Goal: Book appointment/travel/reservation

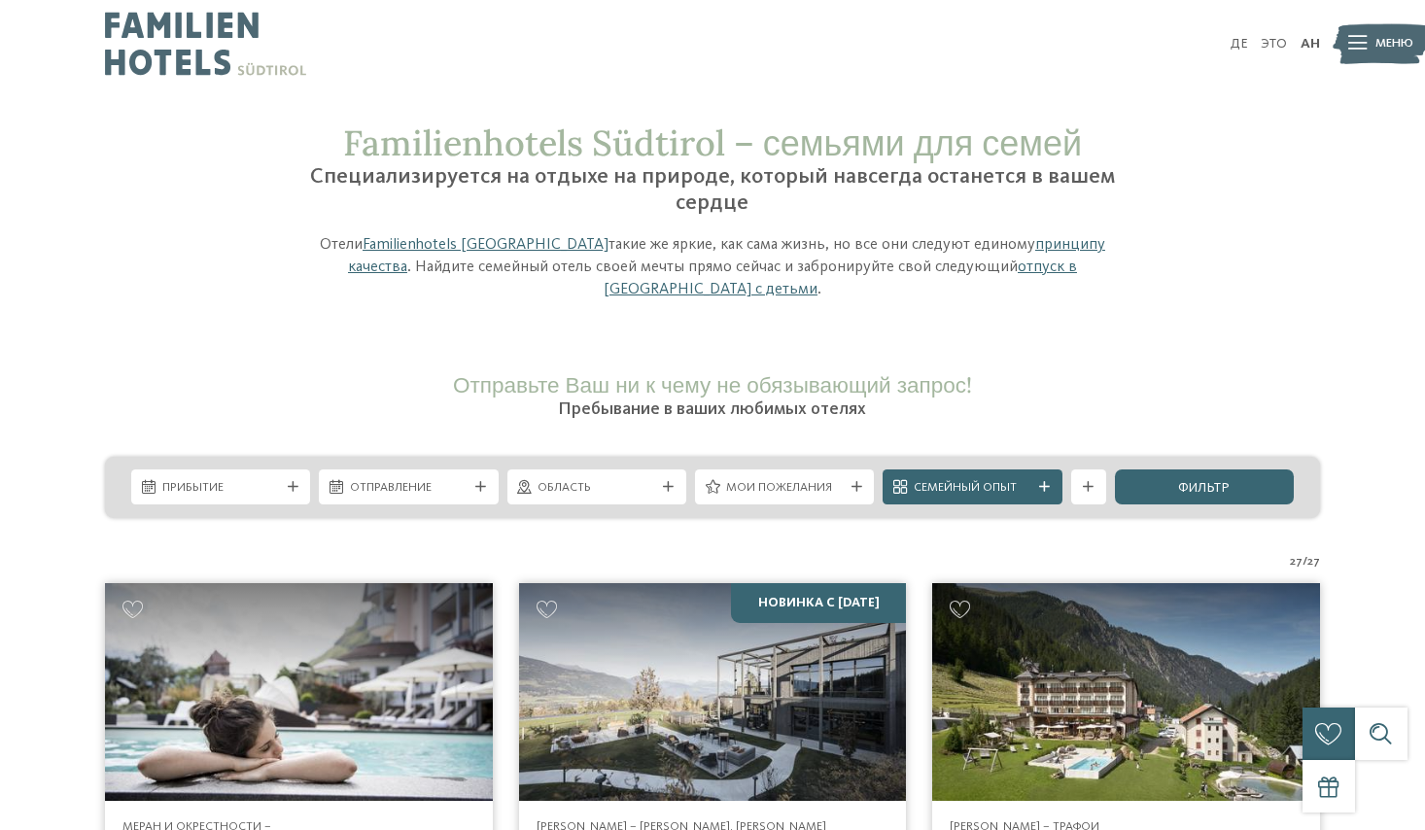
click at [676, 493] on div "Область" at bounding box center [596, 487] width 179 height 35
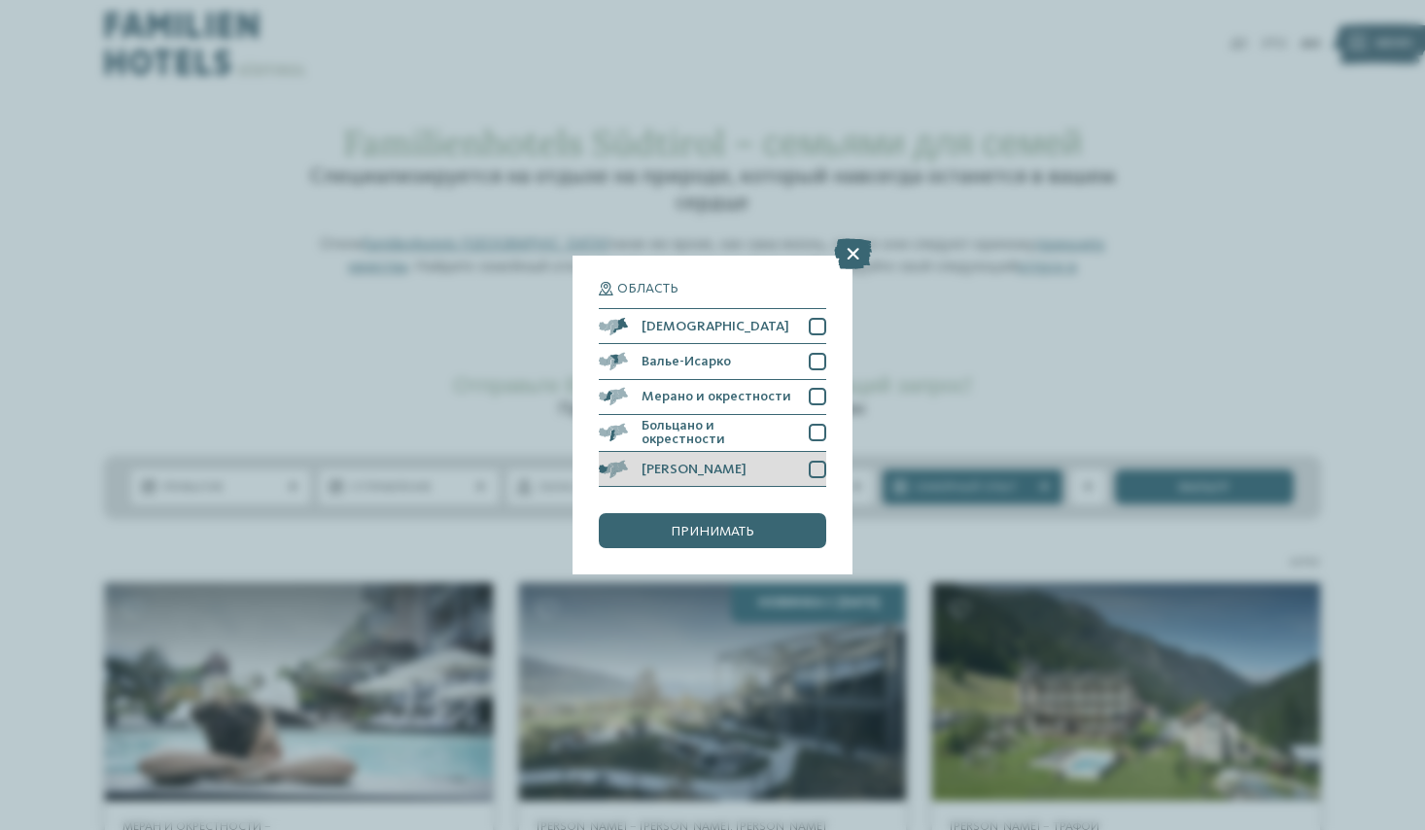
click at [820, 469] on div at bounding box center [817, 469] width 17 height 17
click at [783, 536] on div "принимать" at bounding box center [712, 530] width 227 height 35
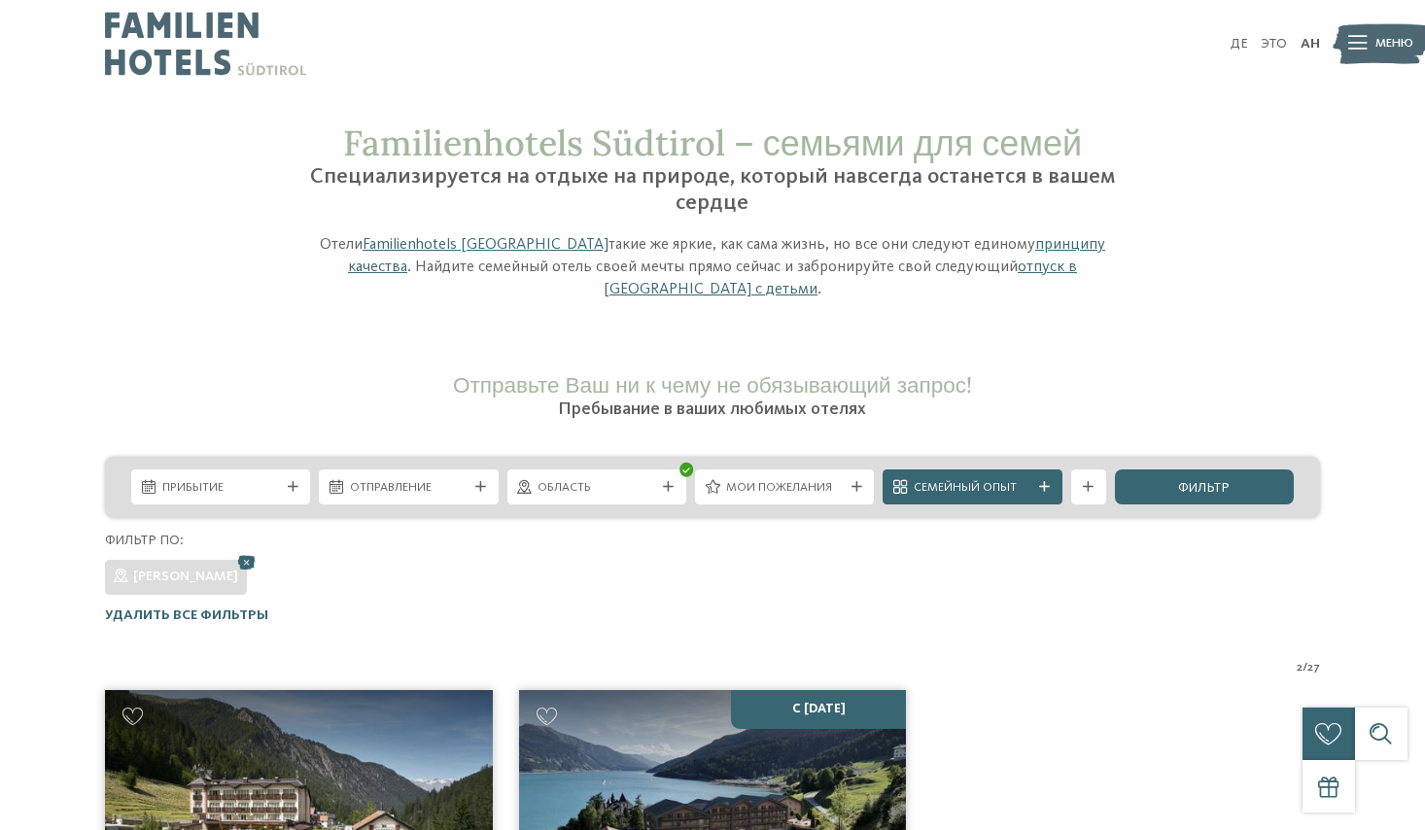
click at [679, 492] on div "Область" at bounding box center [596, 487] width 179 height 35
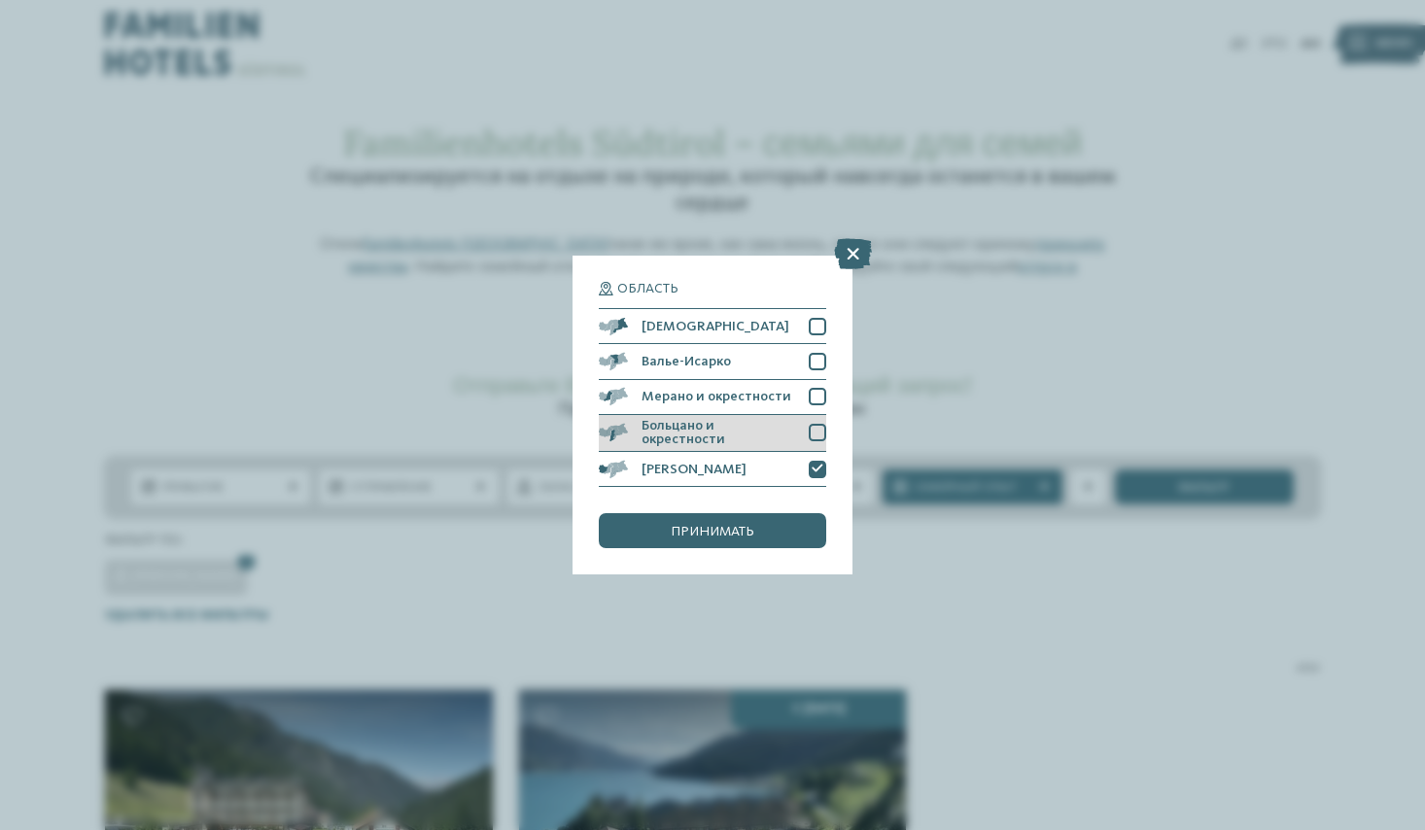
click at [684, 428] on font "Больцано и окрестности" at bounding box center [684, 432] width 84 height 27
drag, startPoint x: 822, startPoint y: 467, endPoint x: 813, endPoint y: 470, distance: 10.5
click at [822, 467] on icon at bounding box center [818, 469] width 12 height 11
click at [757, 538] on div "принимать" at bounding box center [712, 530] width 227 height 35
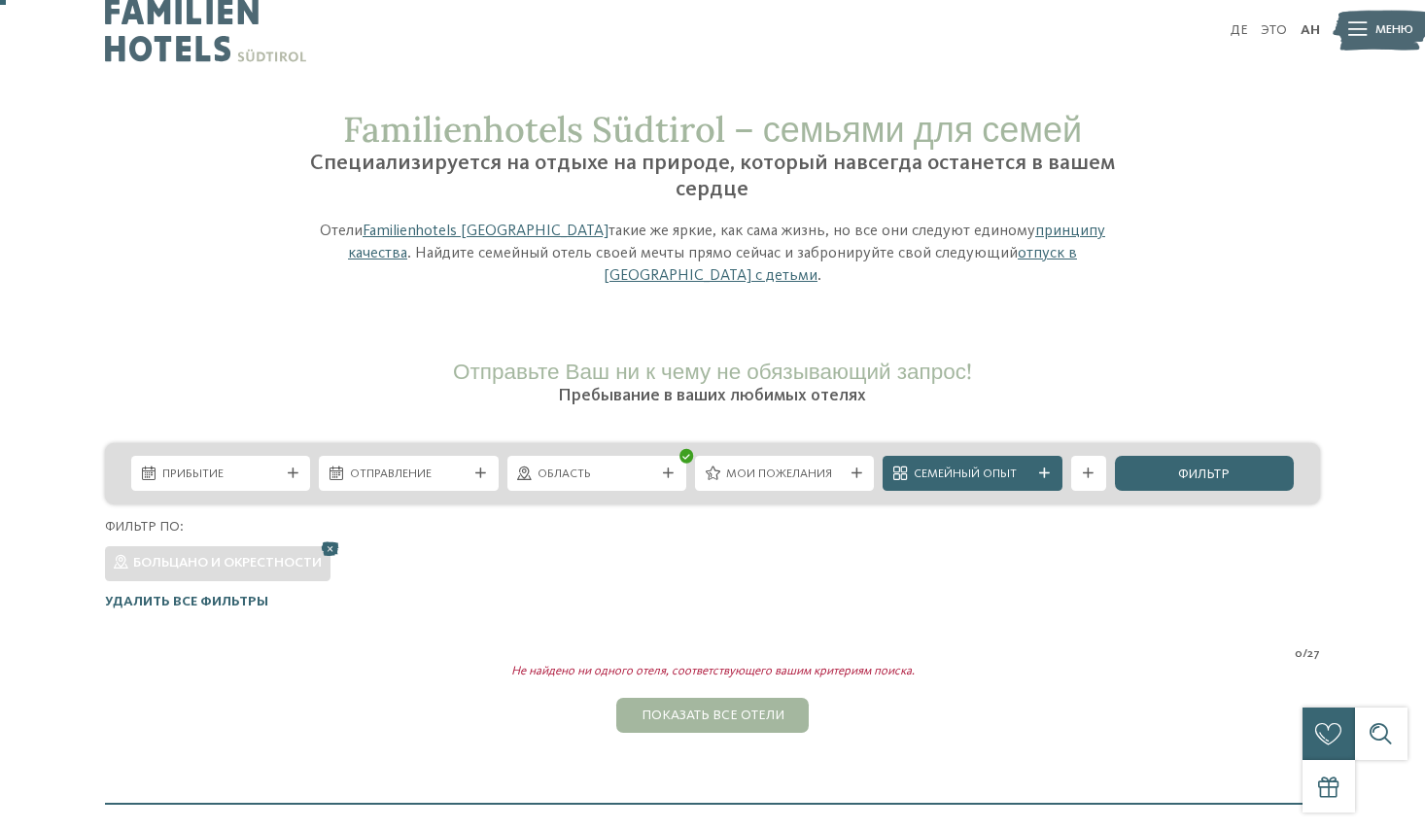
scroll to position [4, 0]
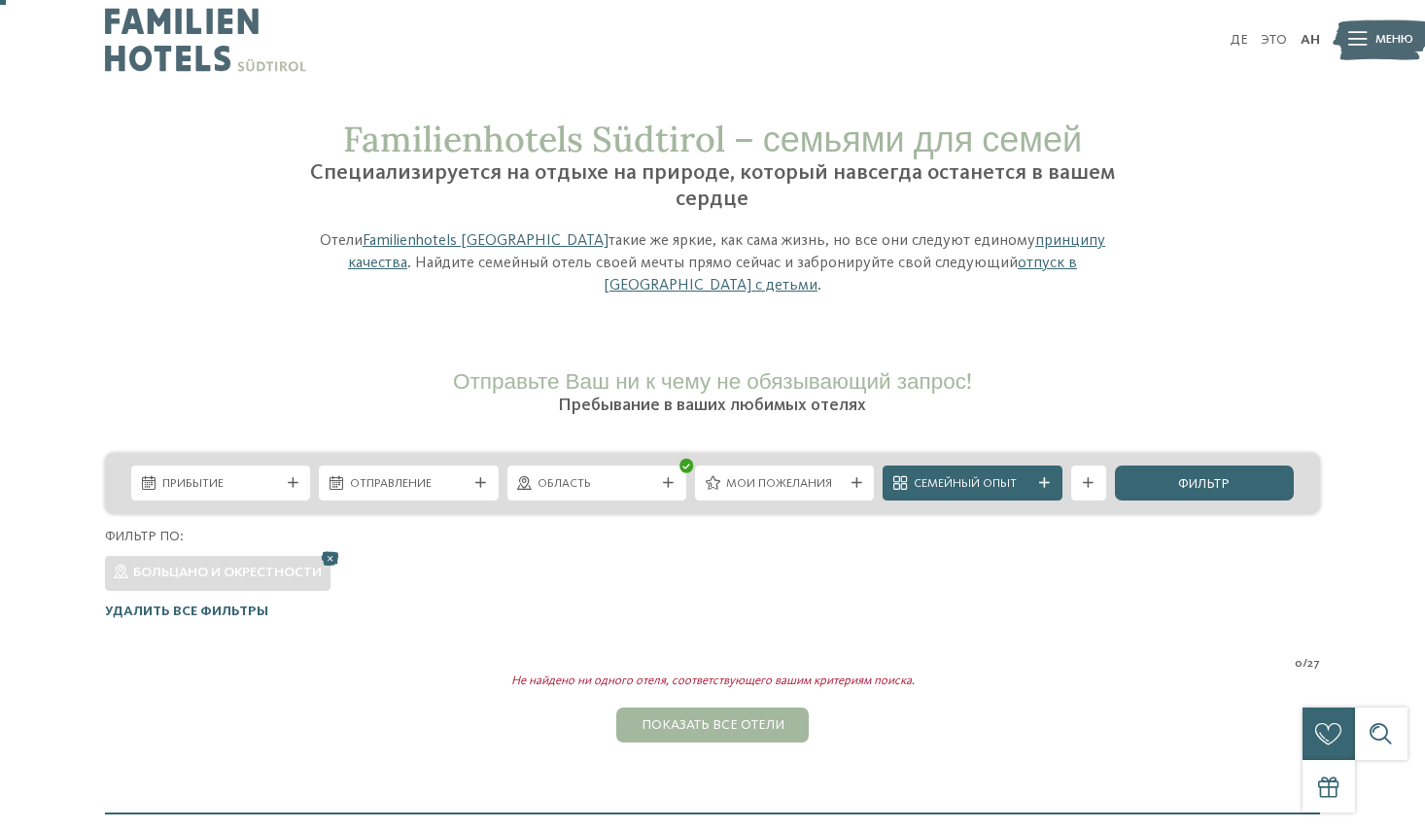
click at [673, 476] on div "Область" at bounding box center [596, 483] width 179 height 35
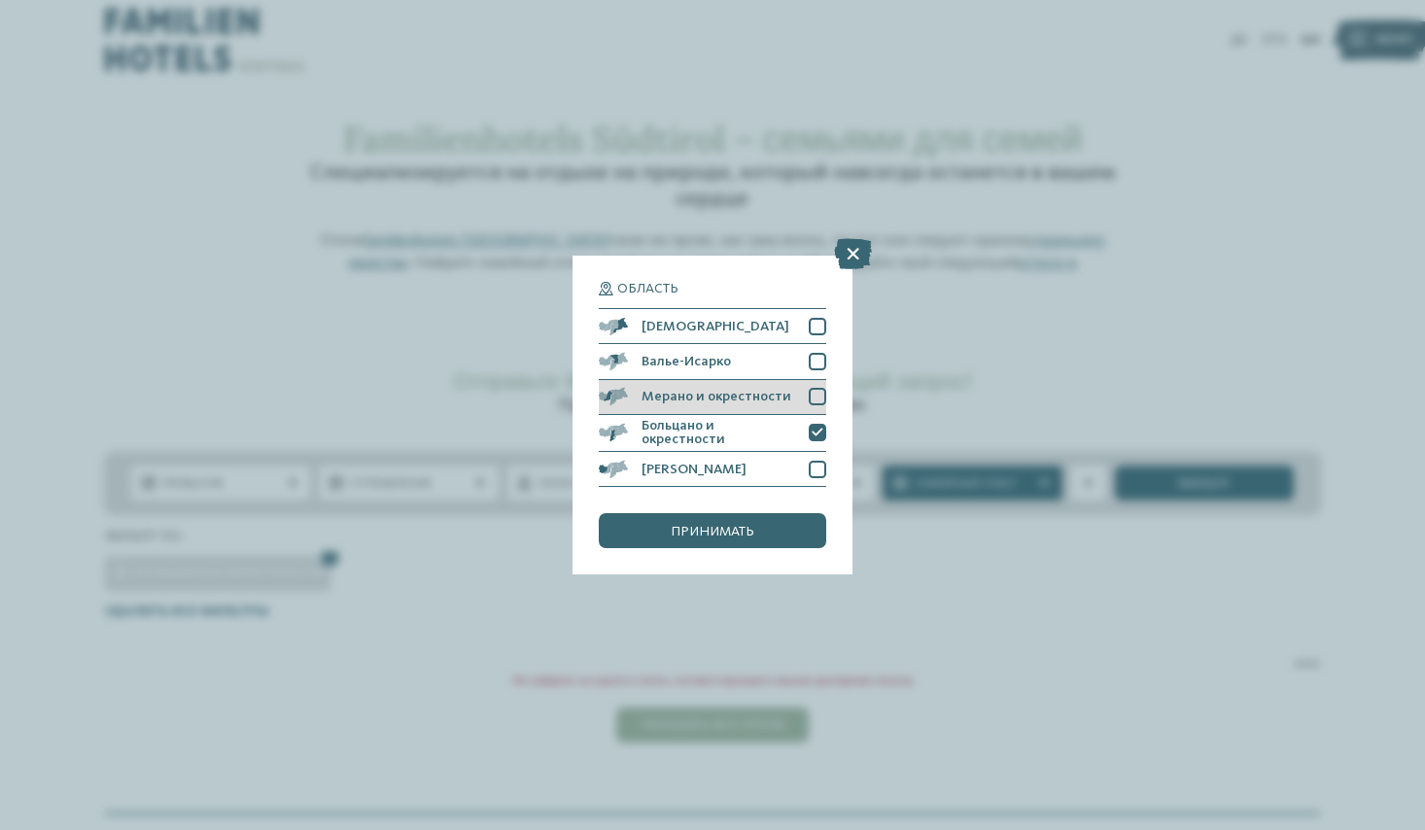
click at [674, 397] on font "Мерано и окрестности" at bounding box center [717, 397] width 150 height 14
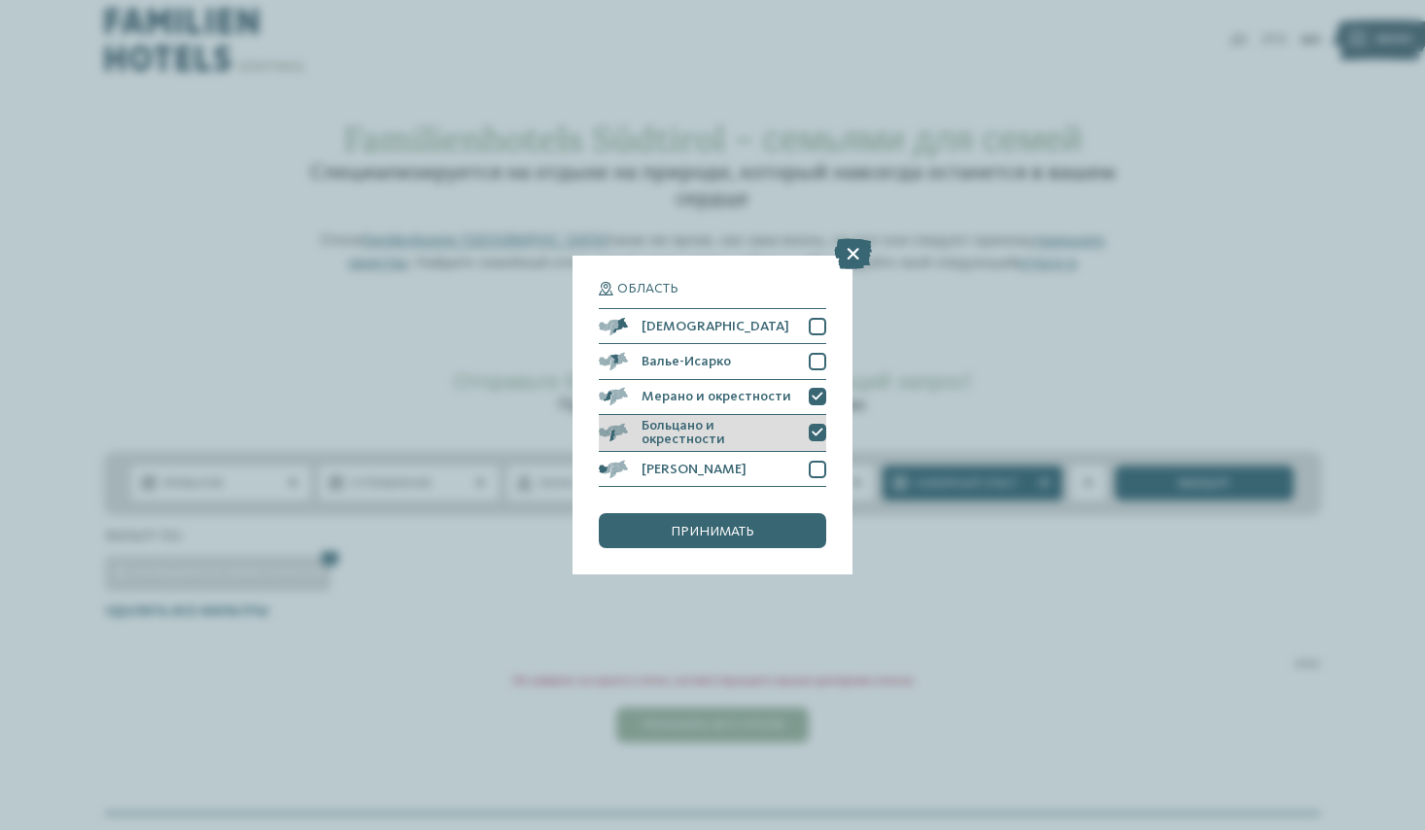
click at [711, 435] on font "Больцано и окрестности" at bounding box center [684, 432] width 84 height 27
click at [692, 530] on font "принимать" at bounding box center [713, 532] width 84 height 14
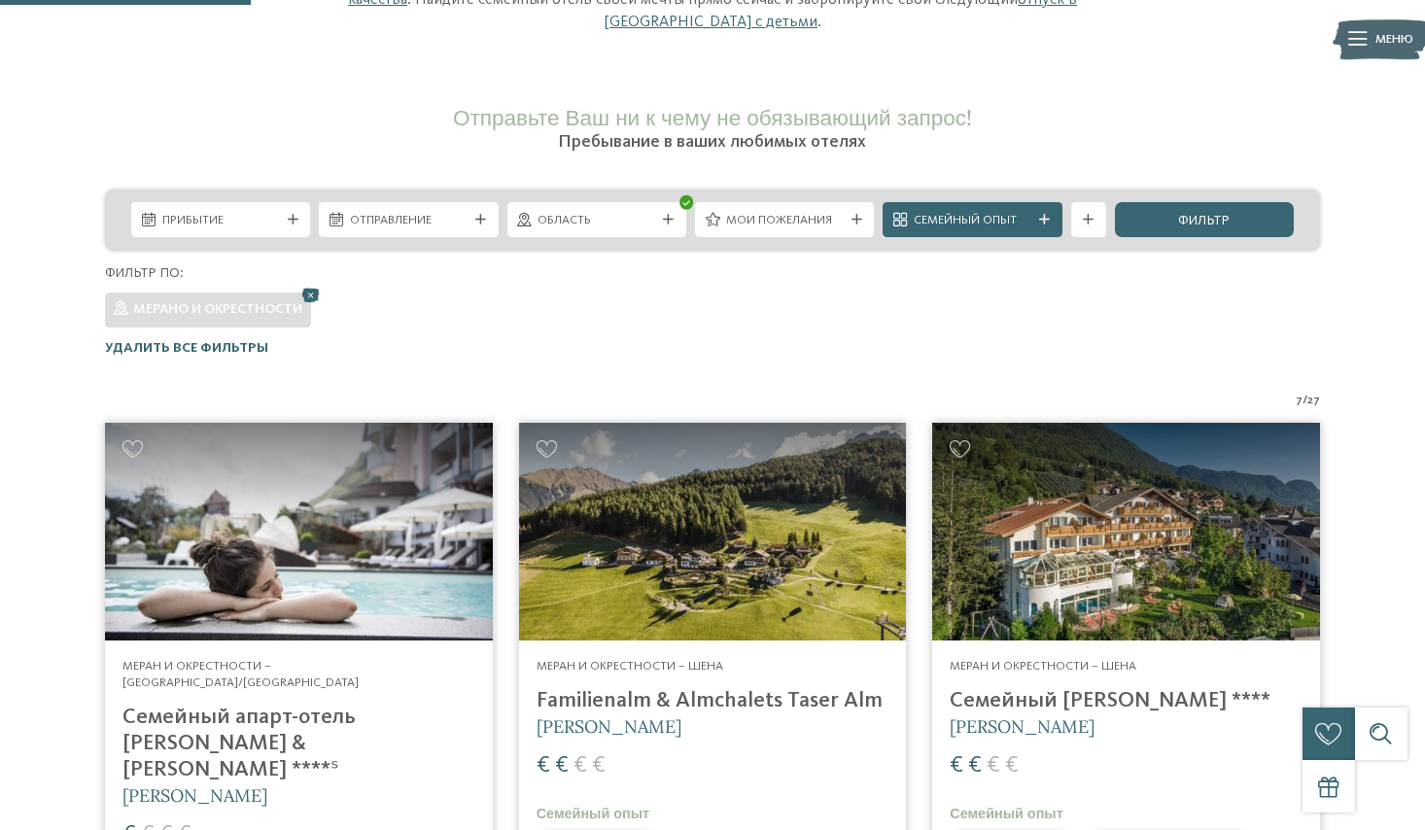
scroll to position [0, 0]
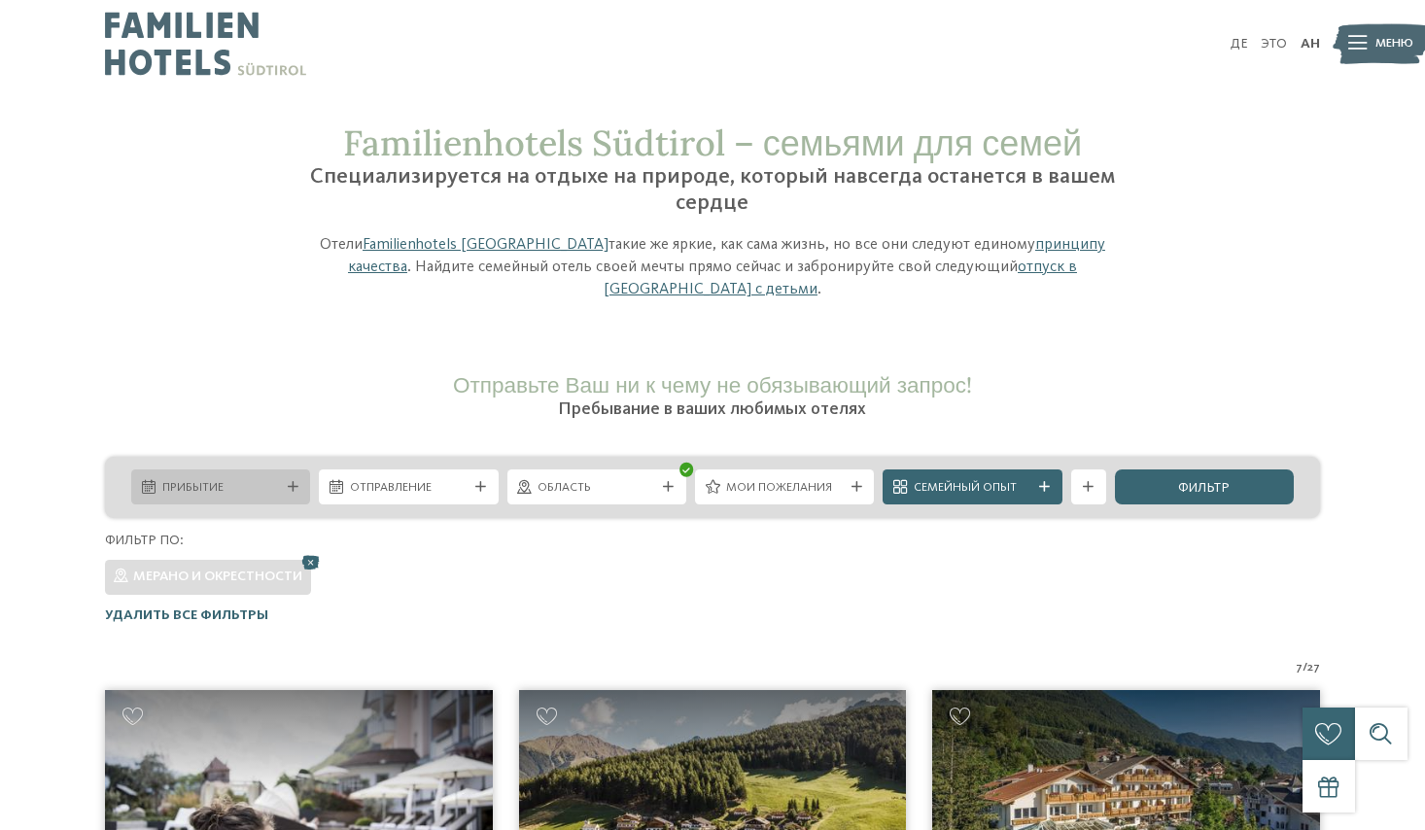
click at [279, 500] on div "Прибытие" at bounding box center [220, 487] width 179 height 35
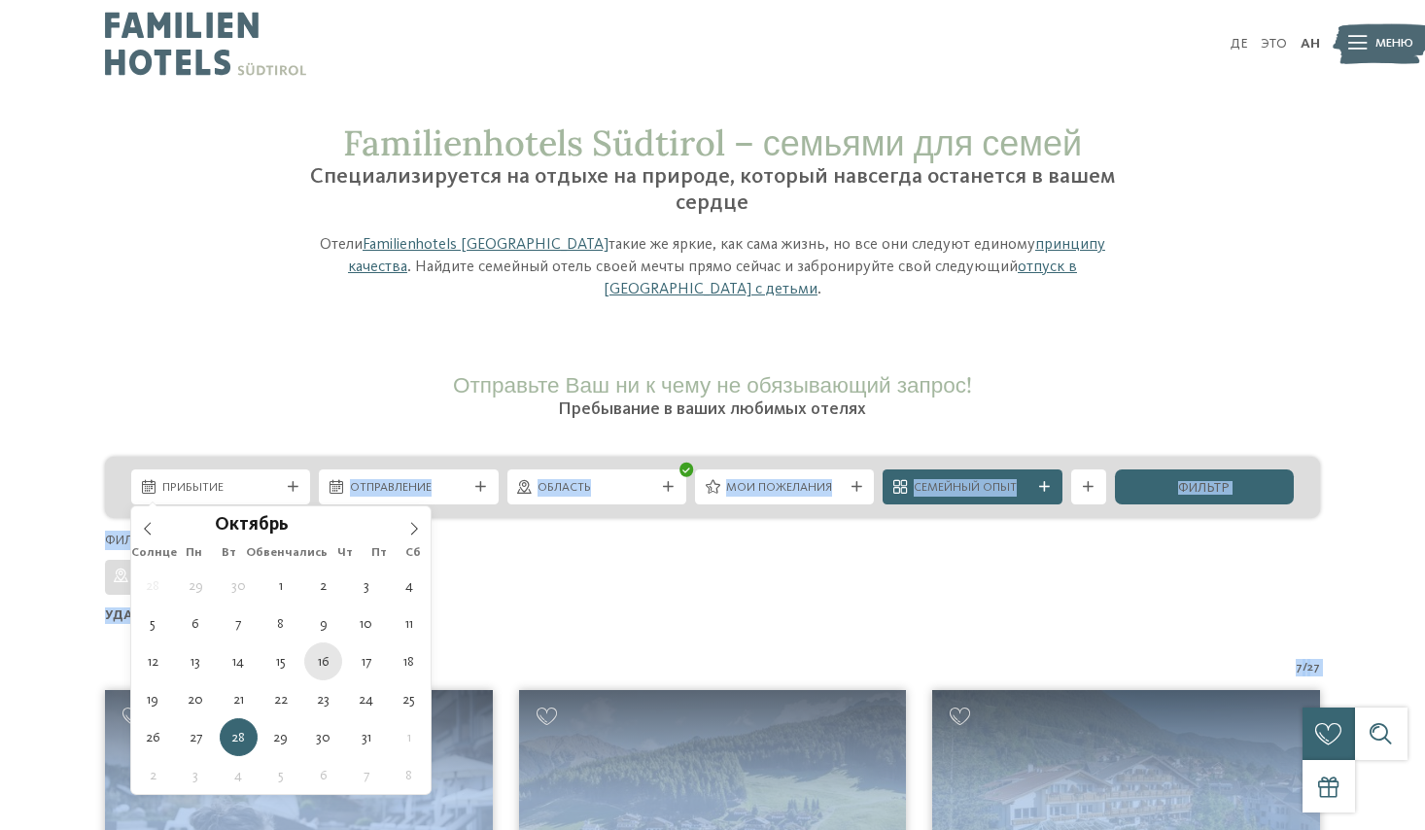
type div "[DATE]"
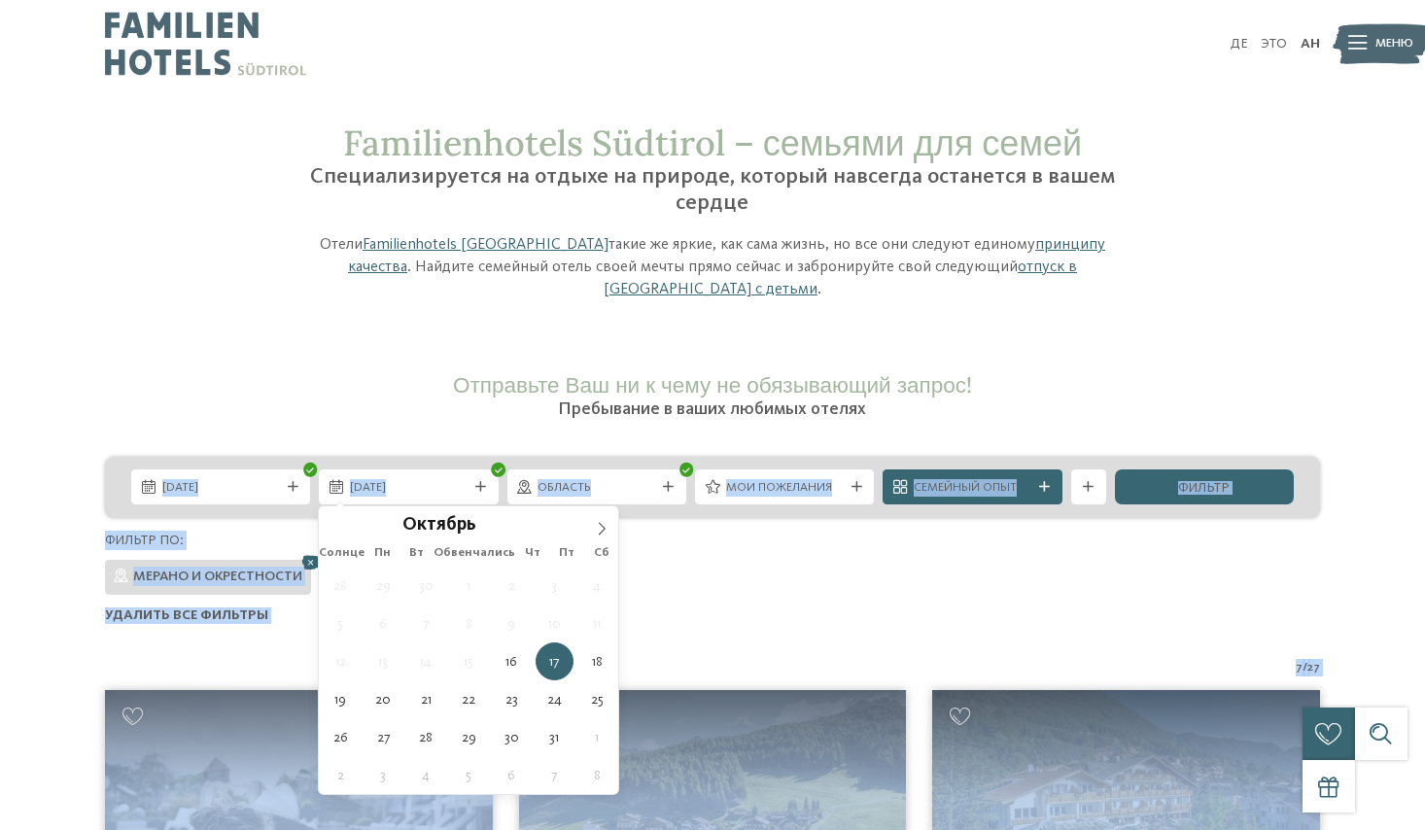
type div "[DATE]"
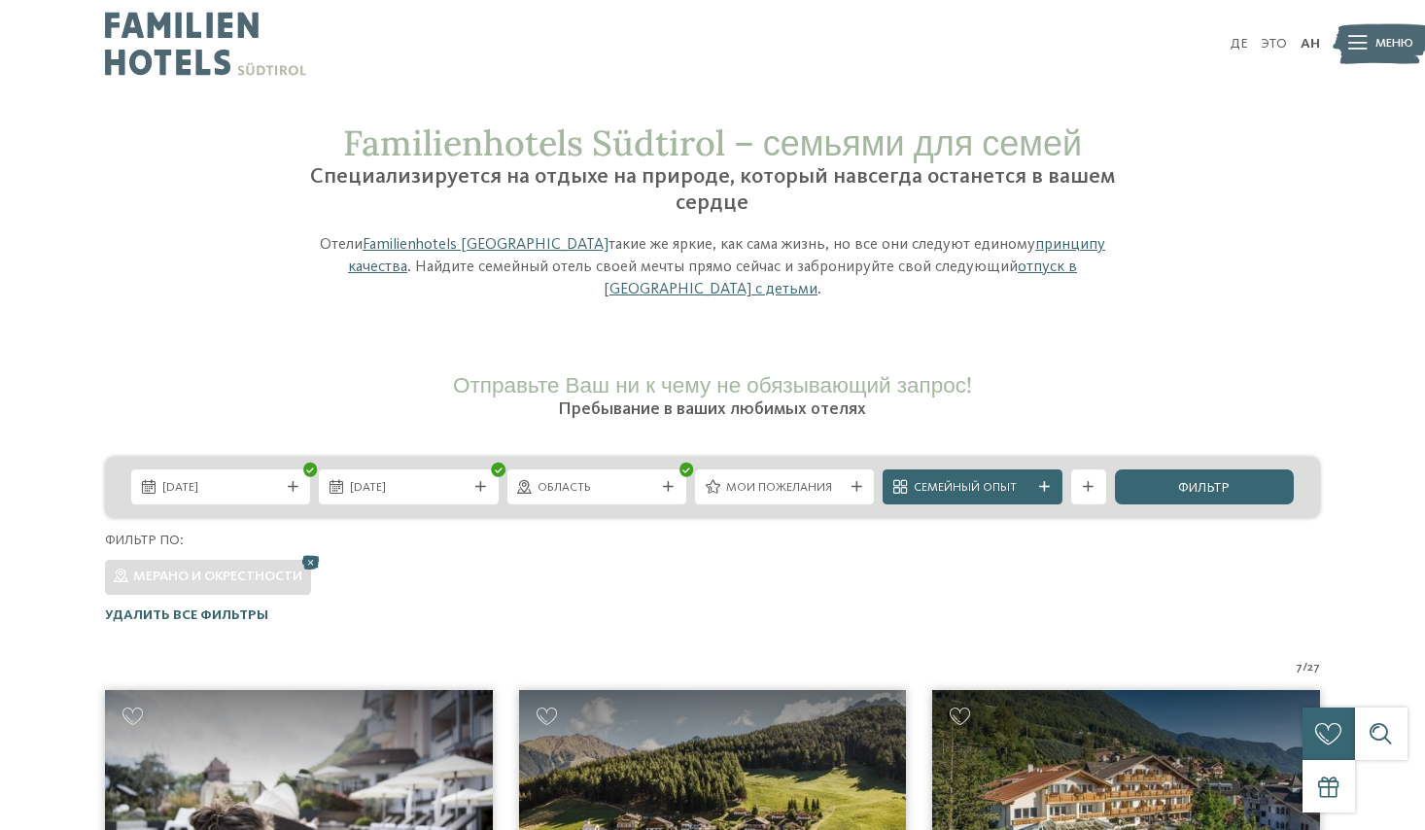
click at [1071, 561] on div "Мерано и окрестности" at bounding box center [712, 573] width 1215 height 44
click at [311, 556] on icon at bounding box center [310, 561] width 26 height 23
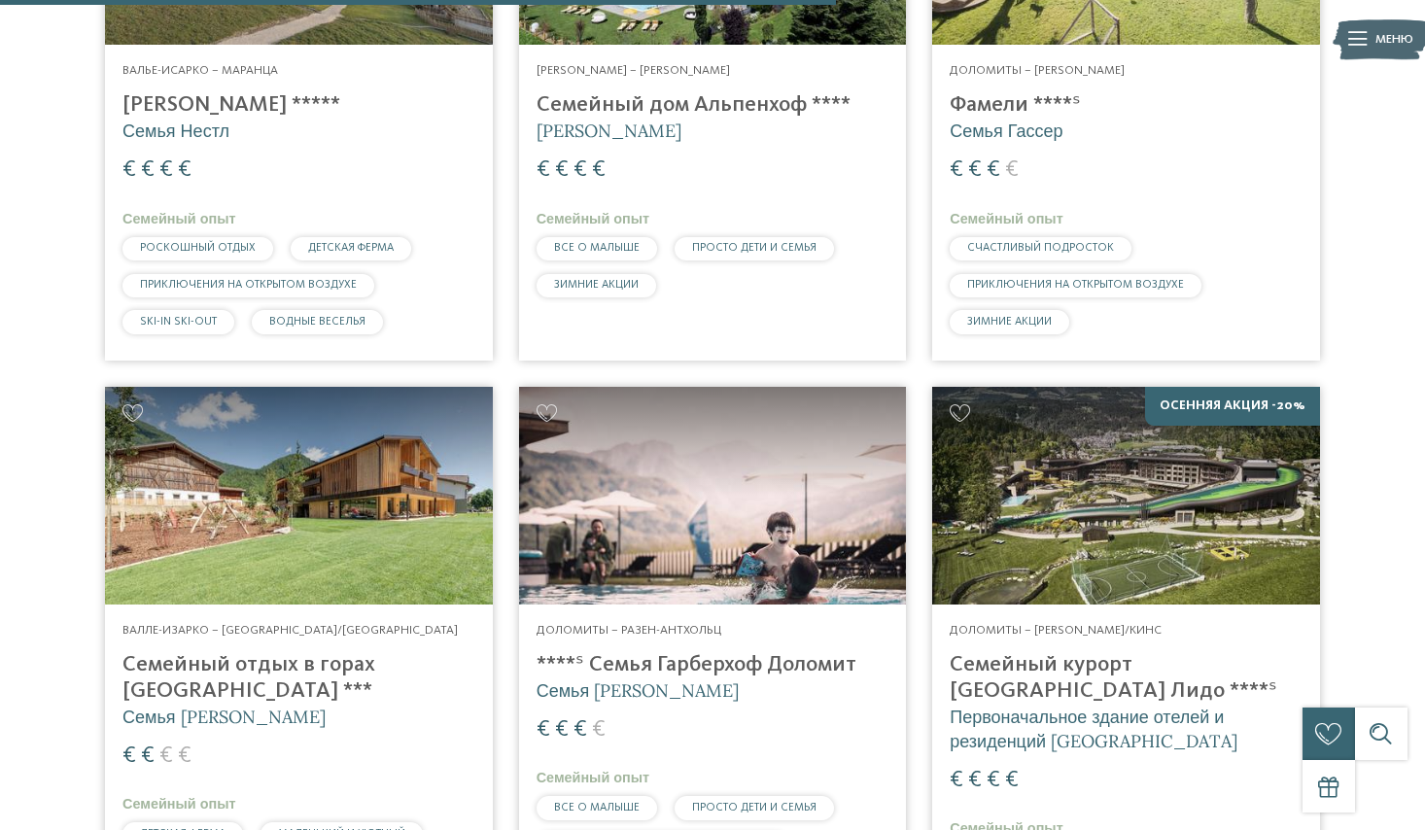
scroll to position [2686, 0]
